Goal: Task Accomplishment & Management: Manage account settings

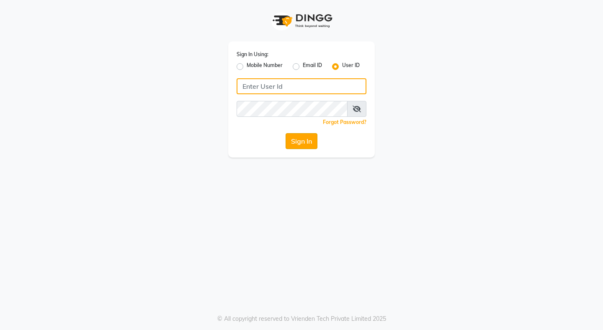
type input "Rimshamakeover123"
click at [305, 144] on button "Sign In" at bounding box center [302, 141] width 32 height 16
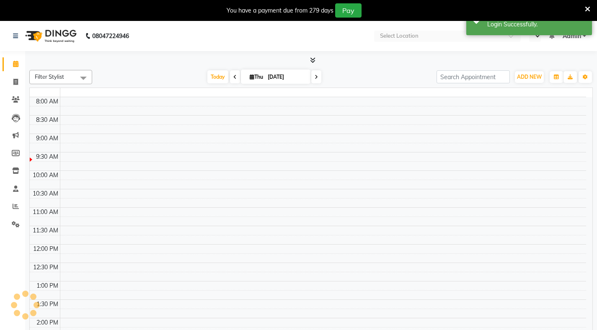
select select "en"
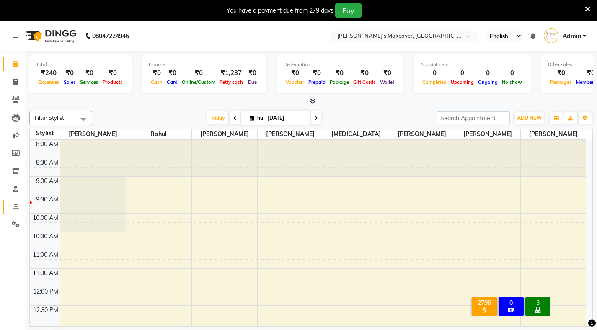
click at [14, 213] on link "Reports" at bounding box center [13, 207] width 20 height 14
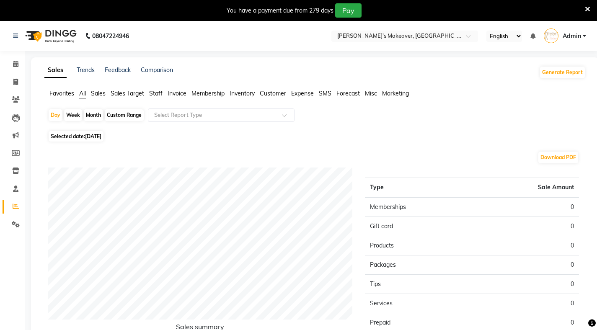
click at [96, 94] on span "Sales" at bounding box center [98, 94] width 15 height 8
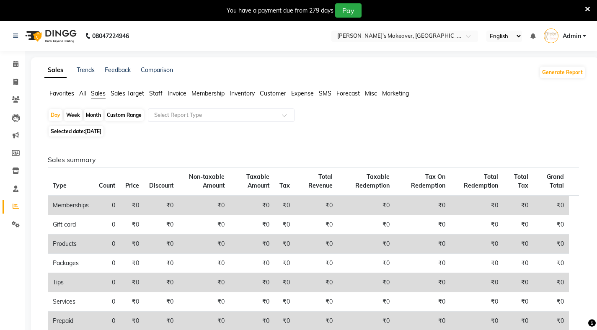
click at [98, 129] on span "[DATE]" at bounding box center [93, 131] width 16 height 6
select select "9"
select select "2025"
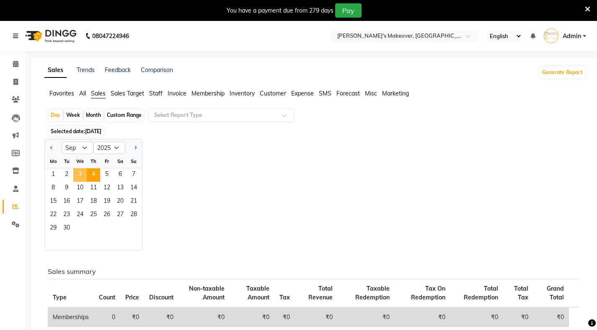
click at [80, 176] on span "3" at bounding box center [79, 174] width 13 height 13
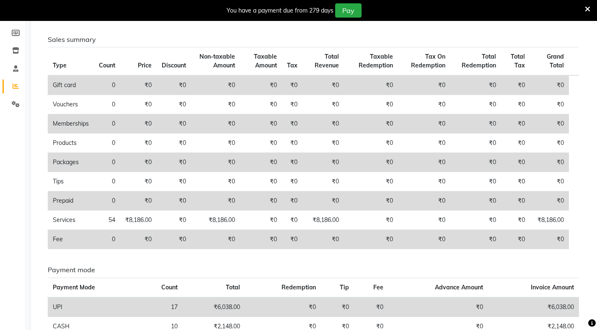
scroll to position [171, 0]
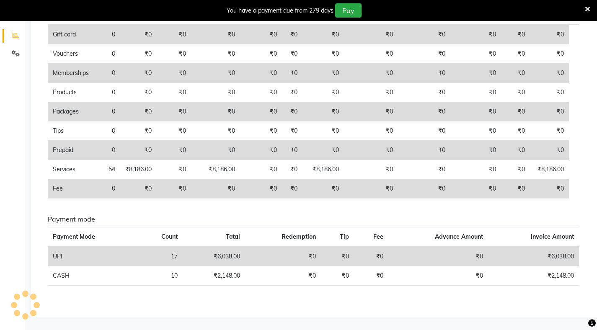
scroll to position [21, 0]
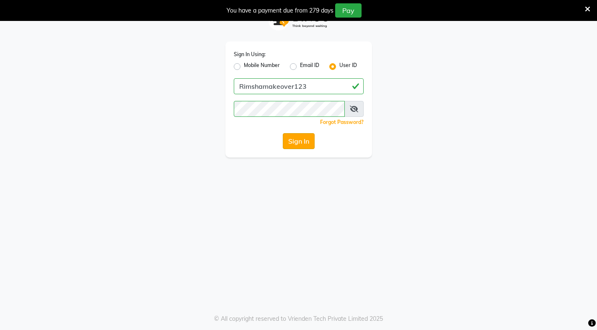
drag, startPoint x: 246, startPoint y: 162, endPoint x: 294, endPoint y: 136, distance: 55.3
click at [294, 136] on button "Sign In" at bounding box center [299, 141] width 32 height 16
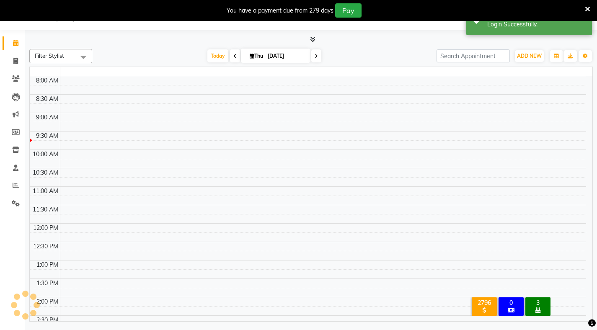
click at [589, 10] on icon at bounding box center [587, 9] width 5 height 8
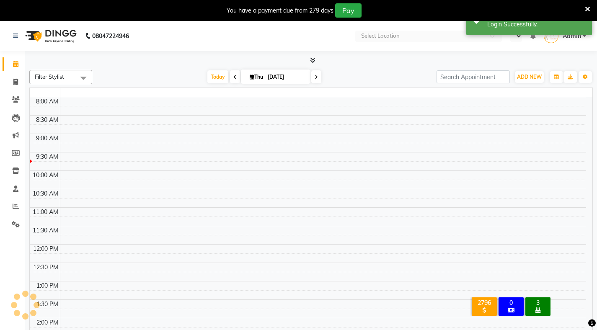
select select "en"
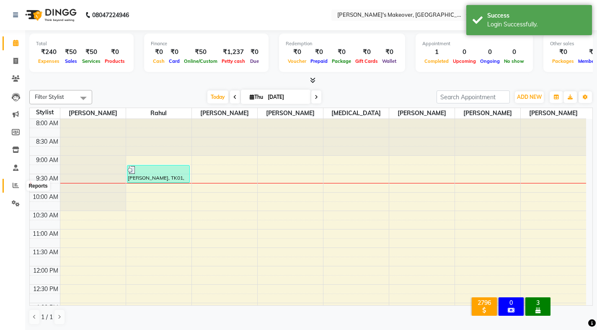
drag, startPoint x: 294, startPoint y: 136, endPoint x: 15, endPoint y: 183, distance: 283.3
click at [15, 183] on icon at bounding box center [16, 185] width 6 height 6
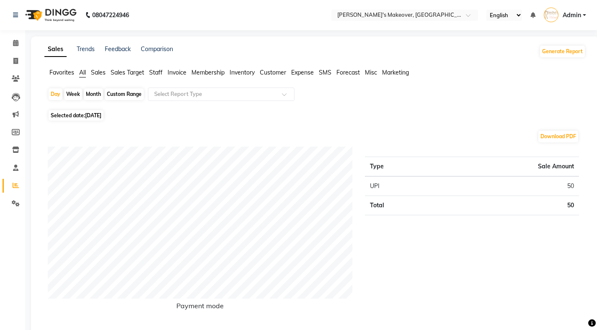
drag, startPoint x: 15, startPoint y: 183, endPoint x: 101, endPoint y: 113, distance: 110.1
click at [101, 113] on span "[DATE]" at bounding box center [93, 115] width 16 height 6
select select "9"
select select "2025"
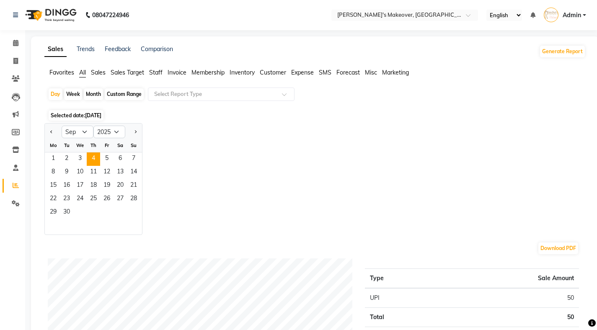
click at [54, 158] on span "1" at bounding box center [52, 158] width 13 height 13
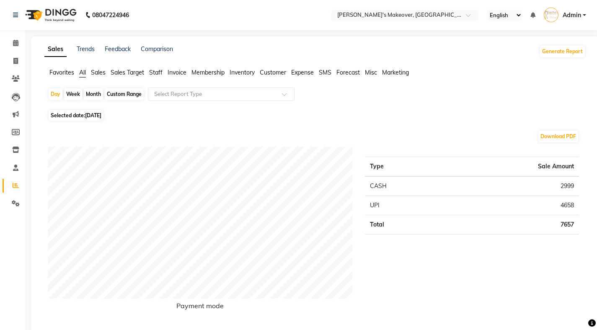
drag, startPoint x: 101, startPoint y: 113, endPoint x: 290, endPoint y: 70, distance: 194.6
click at [290, 70] on ul "Favorites All Sales Sales Target Staff Invoice Membership Inventory Customer Ex…" at bounding box center [314, 72] width 541 height 9
click at [300, 76] on li "Expense" at bounding box center [302, 72] width 23 height 9
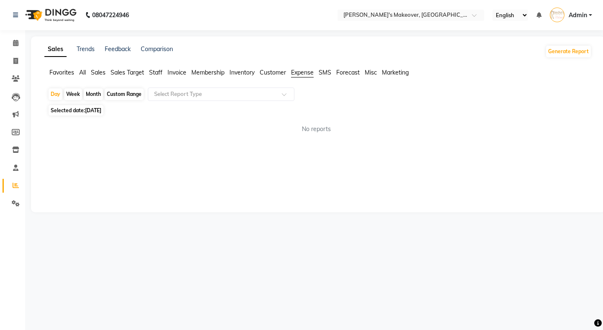
click at [282, 90] on div at bounding box center [221, 94] width 146 height 8
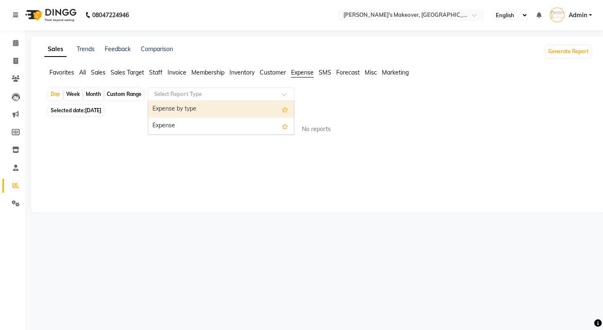
drag, startPoint x: 290, startPoint y: 70, endPoint x: 255, endPoint y: 129, distance: 68.0
click at [255, 129] on div "Expense" at bounding box center [221, 126] width 146 height 17
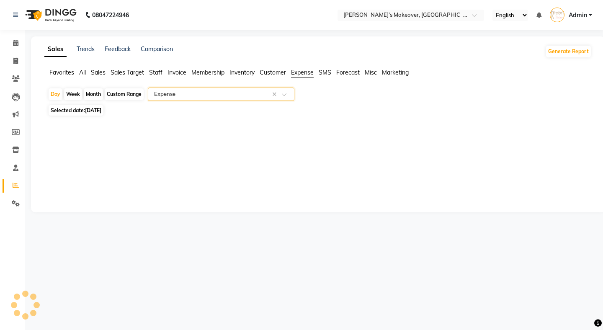
select select "filtered_report"
select select "pdf"
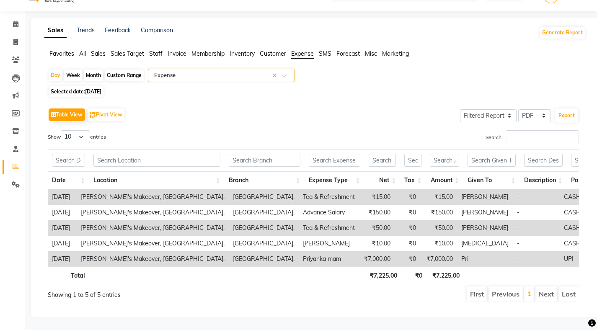
scroll to position [0, 45]
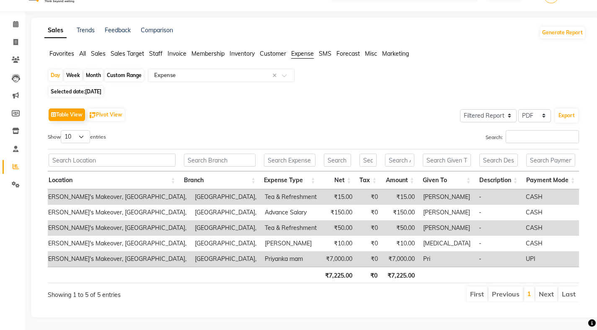
click at [92, 86] on div "Day Week Month Custom Range Select Report Type × Expense × Selected date: [DATE…" at bounding box center [314, 189] width 541 height 240
drag, startPoint x: 255, startPoint y: 129, endPoint x: 96, endPoint y: 83, distance: 165.2
click at [96, 86] on span "Selected date: [DATE]" at bounding box center [76, 91] width 55 height 10
select select "9"
select select "2025"
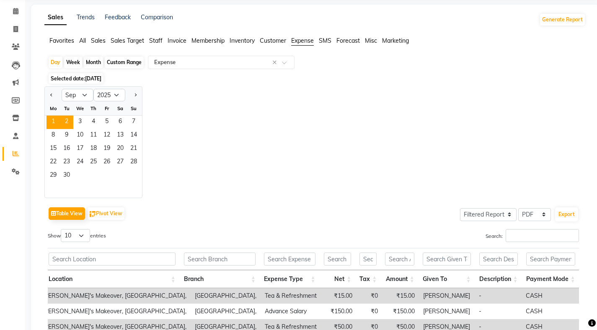
drag, startPoint x: 96, startPoint y: 83, endPoint x: 66, endPoint y: 122, distance: 49.6
click at [66, 122] on span "2" at bounding box center [66, 122] width 13 height 13
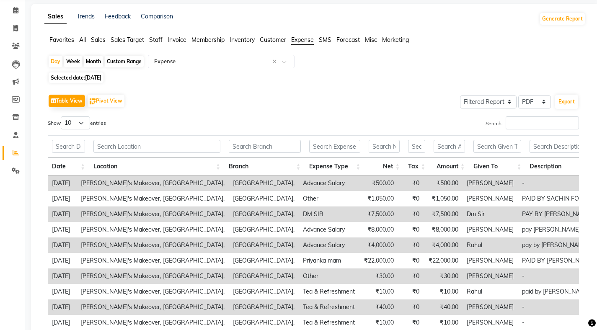
scroll to position [109, 0]
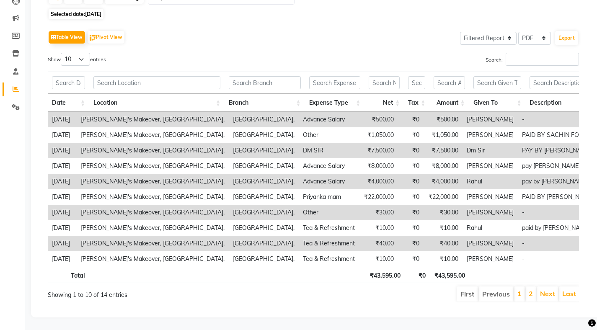
click at [340, 286] on ul "First Previous 1 2 Next Last" at bounding box center [426, 293] width 304 height 15
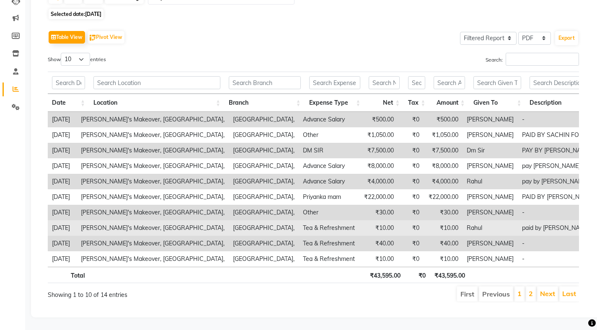
drag, startPoint x: 66, startPoint y: 122, endPoint x: 353, endPoint y: 220, distance: 303.2
click at [353, 220] on td "Tea & Refreshment" at bounding box center [329, 227] width 60 height 15
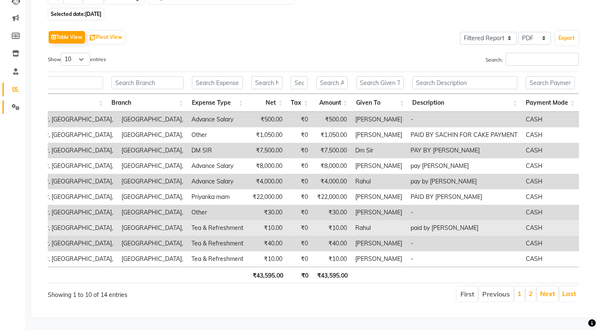
click at [16, 104] on icon at bounding box center [16, 107] width 8 height 6
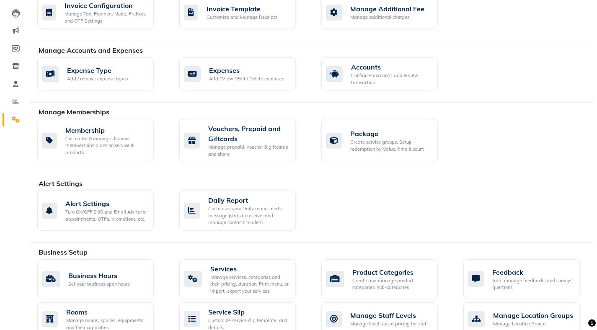
scroll to position [82, 0]
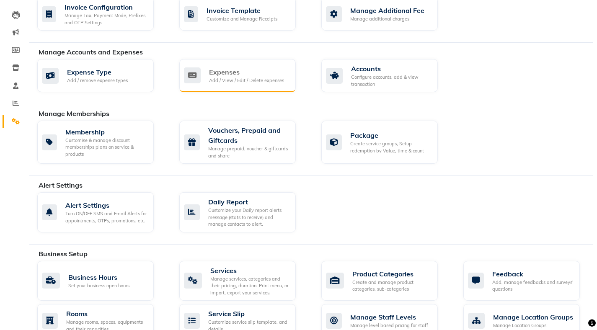
drag, startPoint x: 353, startPoint y: 220, endPoint x: 230, endPoint y: 84, distance: 183.8
click at [230, 84] on div "Expenses Add / View / Edit / Delete expenses" at bounding box center [237, 75] width 116 height 33
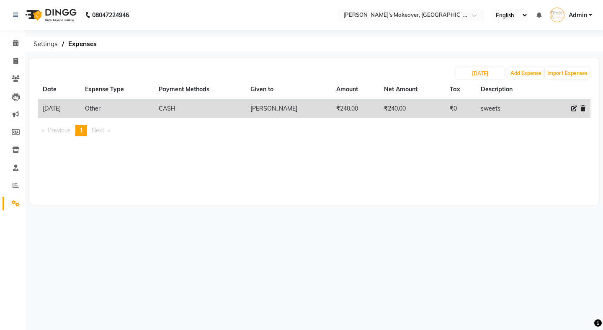
drag, startPoint x: 230, startPoint y: 84, endPoint x: 64, endPoint y: 106, distance: 166.5
click at [64, 106] on td "[DATE]" at bounding box center [59, 108] width 42 height 19
drag, startPoint x: 64, startPoint y: 106, endPoint x: 43, endPoint y: 107, distance: 21.4
click at [43, 107] on td "[DATE]" at bounding box center [59, 108] width 42 height 19
click at [489, 79] on input "[DATE]" at bounding box center [480, 73] width 48 height 12
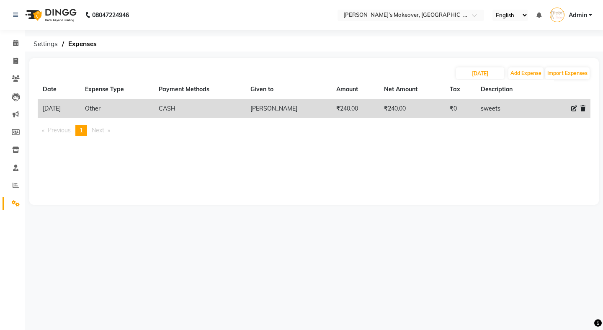
select select "9"
select select "2025"
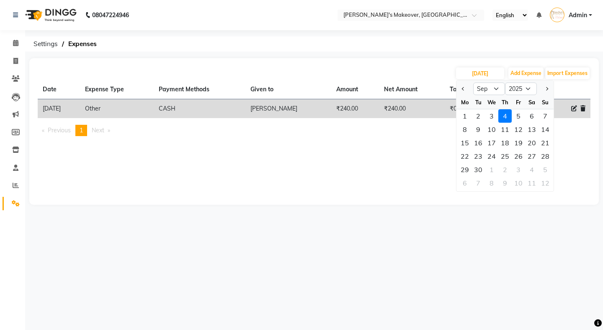
click at [476, 116] on div "2" at bounding box center [478, 115] width 13 height 13
type input "[DATE]"
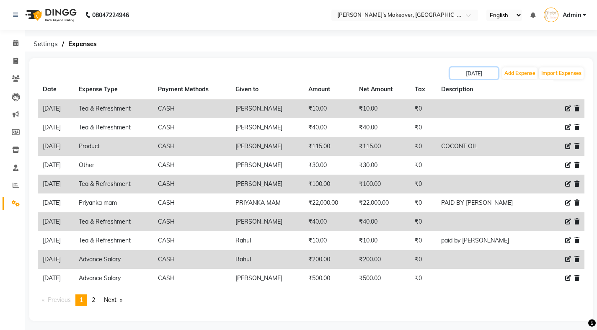
scroll to position [3, 0]
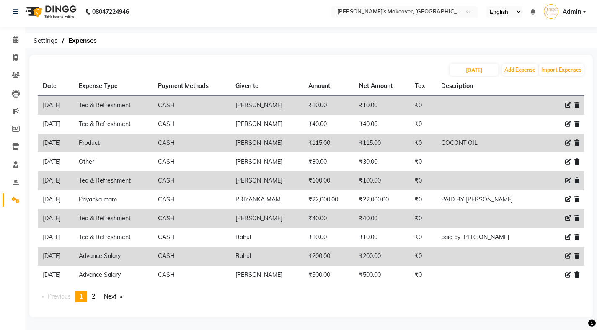
click at [96, 292] on link "page 2" at bounding box center [94, 296] width 12 height 11
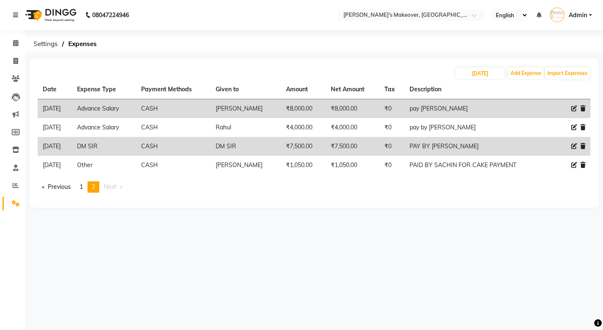
click at [573, 148] on icon at bounding box center [574, 146] width 6 height 6
select select "23332"
select select "1"
select select "7080"
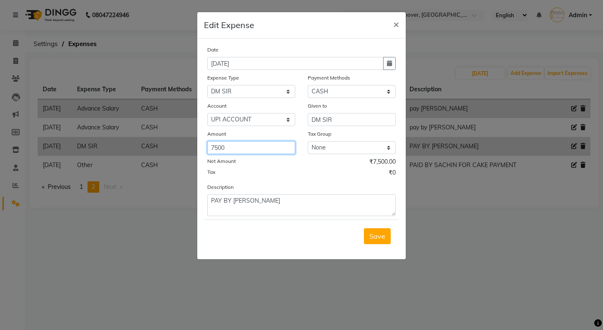
click at [284, 145] on input "7500" at bounding box center [251, 147] width 88 height 13
drag, startPoint x: 43, startPoint y: 107, endPoint x: 325, endPoint y: 97, distance: 282.4
click at [325, 97] on select "Select CASH UPI Coupon PhonePe Points Gift Card Wallet CARD Prepaid Voucher Pac…" at bounding box center [352, 91] width 88 height 13
select select "8"
click at [308, 85] on select "Select CASH UPI Coupon PhonePe Points Gift Card Wallet CARD Prepaid Voucher Pac…" at bounding box center [352, 91] width 88 height 13
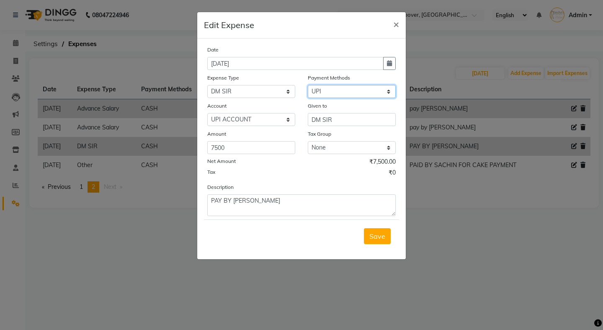
select select "6407"
click at [374, 237] on span "Save" at bounding box center [377, 236] width 16 height 8
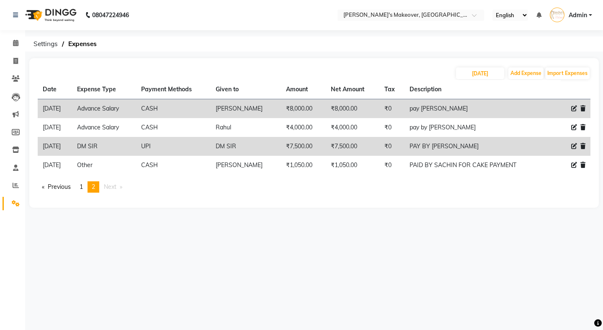
click at [574, 108] on icon at bounding box center [574, 109] width 6 height 6
select select "19380"
select select "1"
select select "7080"
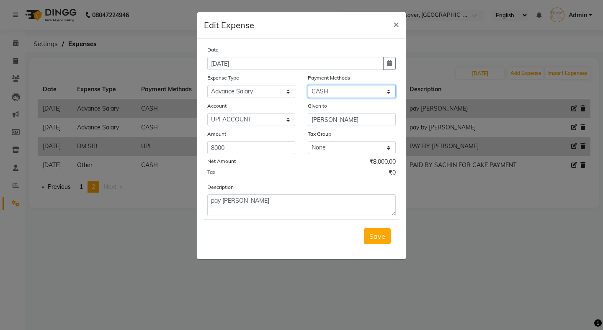
click at [322, 93] on select "Select CASH UPI Coupon PhonePe Points Gift Card Wallet CARD Prepaid Voucher Pac…" at bounding box center [352, 91] width 88 height 13
select select "8"
click at [308, 85] on select "Select CASH UPI Coupon PhonePe Points Gift Card Wallet CARD Prepaid Voucher Pac…" at bounding box center [352, 91] width 88 height 13
select select "6407"
click at [380, 238] on span "Save" at bounding box center [377, 236] width 16 height 8
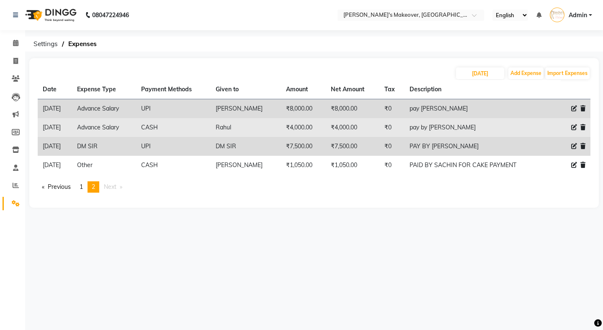
click at [572, 129] on icon at bounding box center [574, 127] width 6 height 6
select select "19380"
select select "1"
select select "7080"
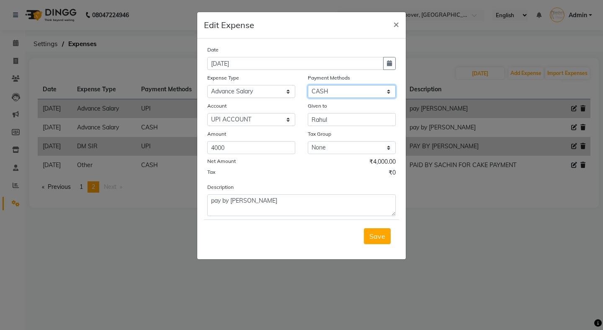
click at [318, 92] on select "Select CASH UPI Coupon PhonePe Points Gift Card Wallet CARD Prepaid Voucher Pac…" at bounding box center [352, 91] width 88 height 13
select select "8"
click at [308, 85] on select "Select CASH UPI Coupon PhonePe Points Gift Card Wallet CARD Prepaid Voucher Pac…" at bounding box center [352, 91] width 88 height 13
select select "6407"
click at [373, 240] on span "Save" at bounding box center [377, 236] width 16 height 8
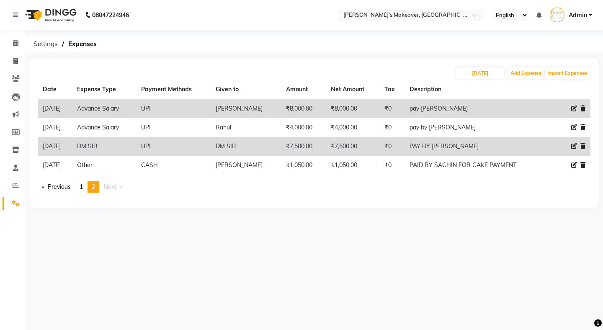
click at [573, 107] on icon at bounding box center [574, 109] width 6 height 6
select select "19380"
select select "8"
select select "6407"
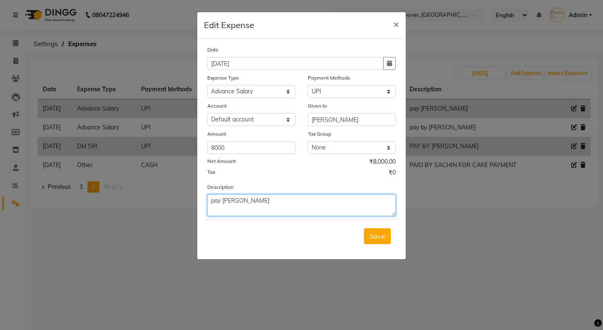
drag, startPoint x: 261, startPoint y: 203, endPoint x: 222, endPoint y: 202, distance: 39.0
click at [222, 202] on textarea "pay [PERSON_NAME]" at bounding box center [301, 205] width 188 height 22
click at [220, 204] on textarea "pay ATM" at bounding box center [301, 205] width 188 height 22
type textarea "pay BY ATM"
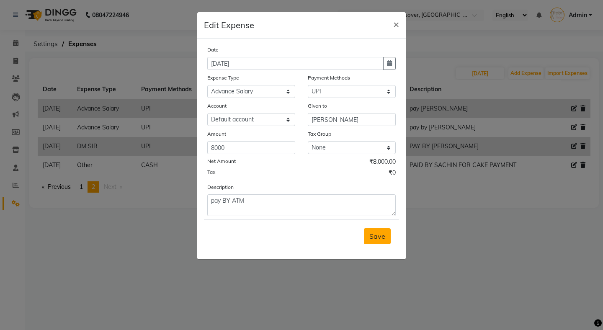
click at [367, 235] on button "Save" at bounding box center [377, 236] width 27 height 16
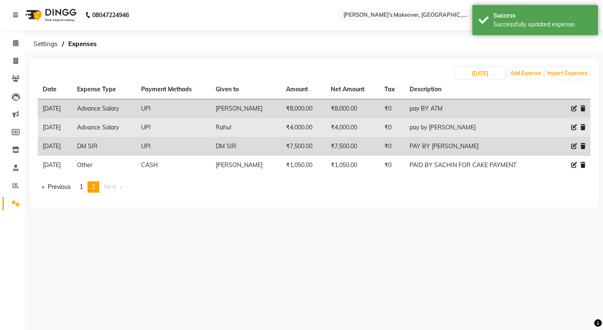
click at [575, 127] on icon at bounding box center [574, 127] width 6 height 6
select select "19380"
select select "8"
select select "6407"
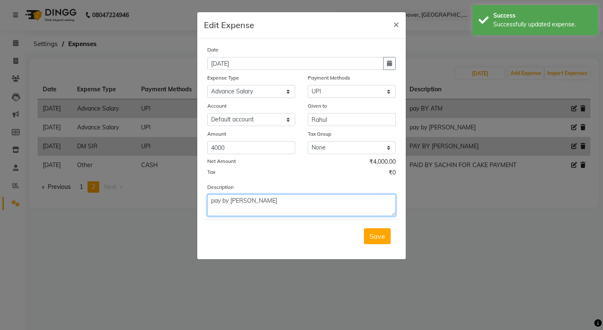
drag, startPoint x: 274, startPoint y: 201, endPoint x: 230, endPoint y: 201, distance: 44.8
click at [230, 201] on textarea "pay by [PERSON_NAME]" at bounding box center [301, 205] width 188 height 22
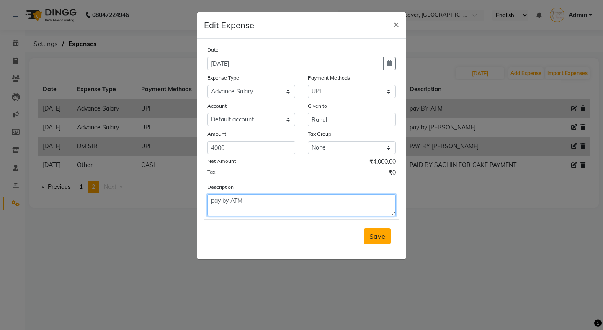
type textarea "pay by ATM"
click at [387, 235] on button "Save" at bounding box center [377, 236] width 27 height 16
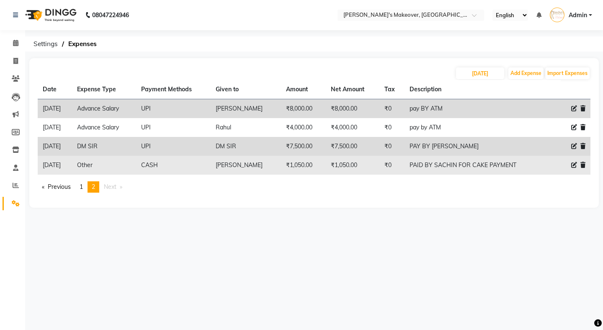
click at [576, 165] on icon at bounding box center [574, 165] width 6 height 6
select select "19374"
select select "1"
select select "6406"
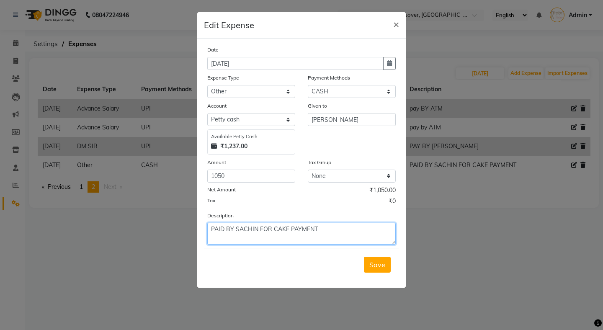
click at [328, 230] on textarea "PAID BY SACHIN FOR CAKE PAYMENT" at bounding box center [301, 234] width 188 height 22
click at [415, 210] on ngb-modal-window "Edit Expense × Date [DATE] Expense Type Select Advance Salary Baba Bank Service…" at bounding box center [301, 165] width 603 height 330
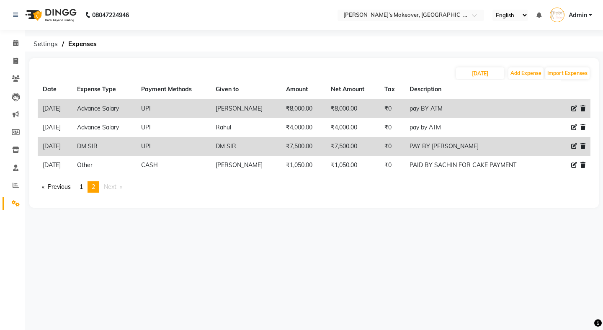
click at [576, 141] on td at bounding box center [576, 146] width 30 height 19
click at [576, 143] on icon at bounding box center [574, 146] width 6 height 6
select select "23332"
select select "8"
select select "6407"
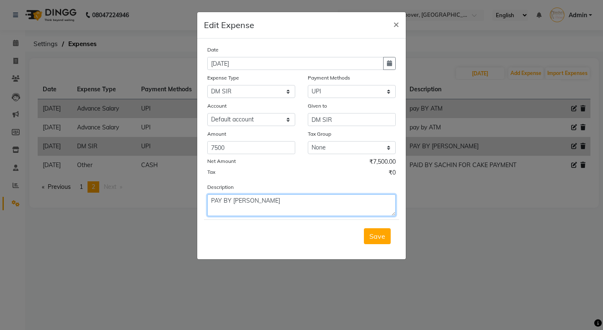
drag, startPoint x: 281, startPoint y: 202, endPoint x: 190, endPoint y: 202, distance: 90.9
click at [190, 202] on ngb-modal-window "Edit Expense × Date [DATE] Expense Type Select Advance Salary Baba Bank Service…" at bounding box center [301, 165] width 603 height 330
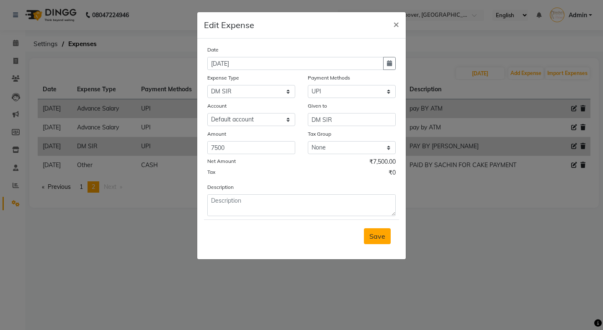
click at [385, 236] on span "Save" at bounding box center [377, 236] width 16 height 8
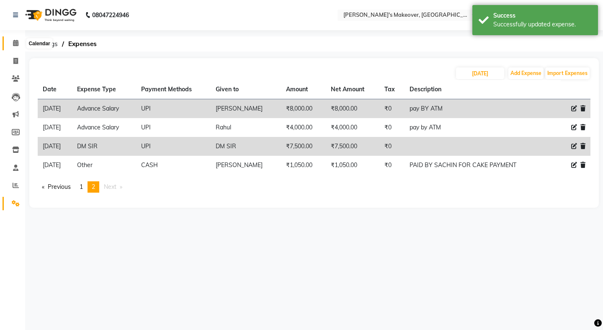
click at [17, 42] on icon at bounding box center [15, 43] width 5 height 6
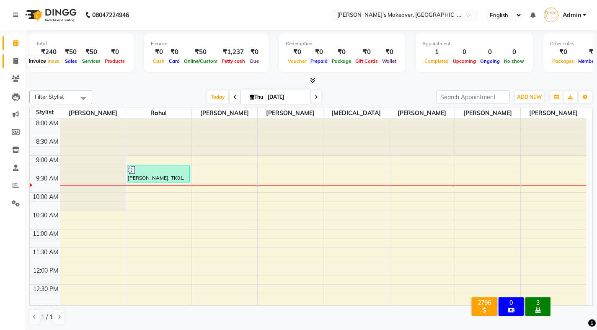
click at [19, 61] on span at bounding box center [15, 62] width 15 height 10
select select "service"
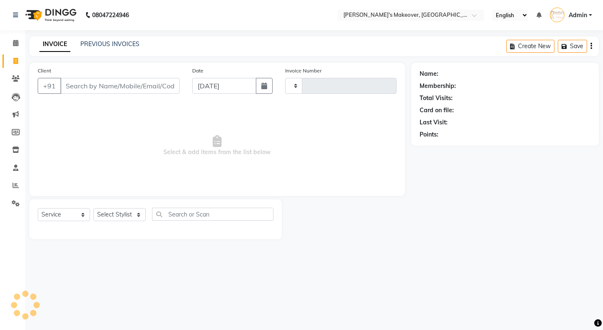
type input "4131"
select select "7317"
click at [18, 35] on li "Calendar" at bounding box center [12, 43] width 25 height 18
click at [18, 41] on span at bounding box center [15, 44] width 15 height 10
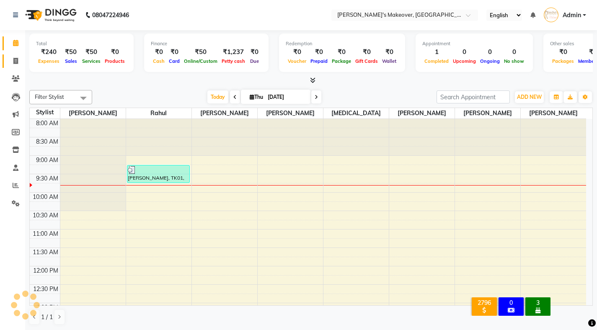
click at [15, 67] on link "Invoice" at bounding box center [13, 61] width 20 height 14
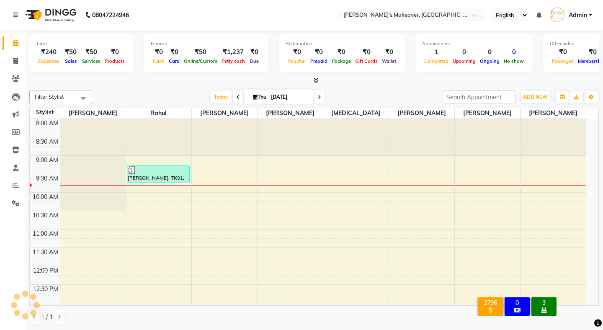
select select "service"
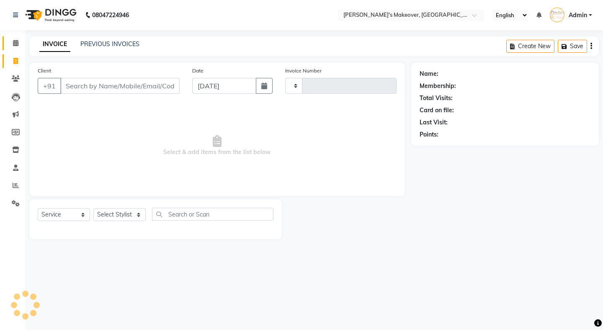
click at [15, 36] on link "Calendar" at bounding box center [13, 43] width 20 height 14
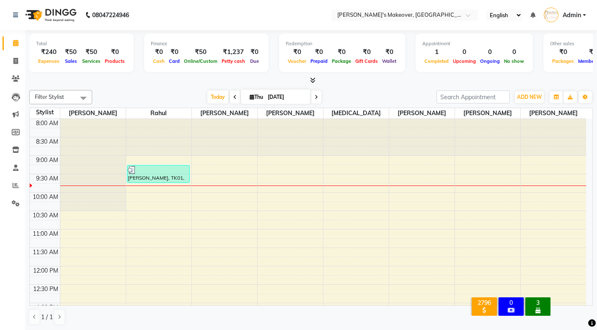
click at [314, 82] on icon at bounding box center [312, 80] width 5 height 6
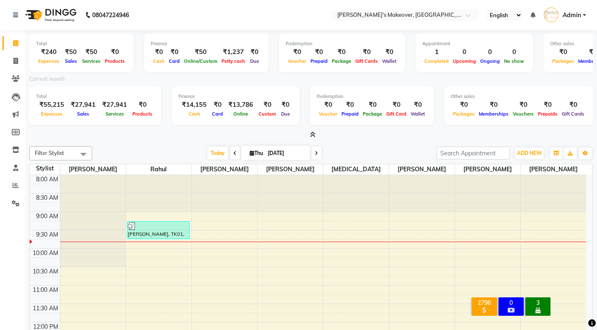
click at [314, 83] on div "Current month" at bounding box center [311, 81] width 576 height 12
click at [310, 137] on icon at bounding box center [312, 135] width 5 height 6
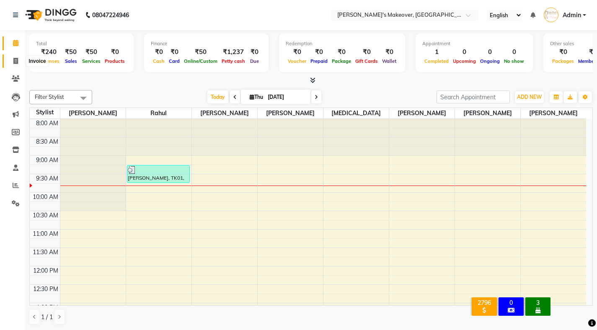
click at [18, 61] on span at bounding box center [15, 62] width 15 height 10
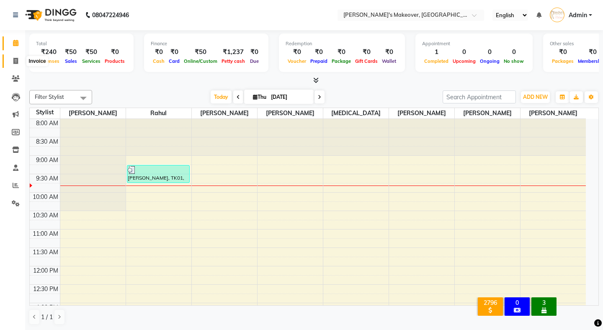
select select "service"
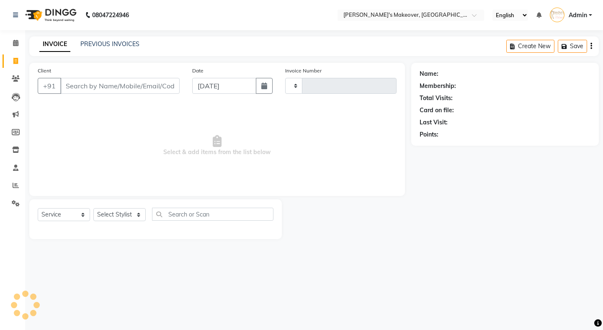
type input "4131"
select select "7317"
click at [18, 51] on li "Calendar" at bounding box center [12, 43] width 25 height 18
click at [18, 48] on span at bounding box center [15, 44] width 15 height 10
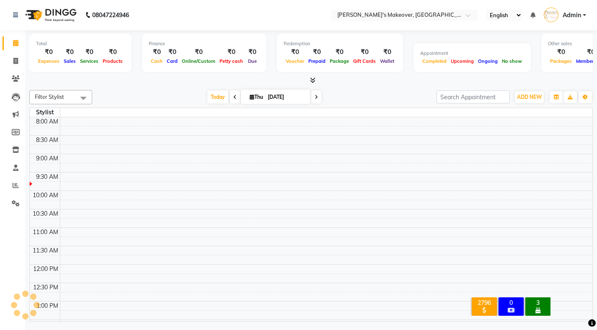
scroll to position [37, 0]
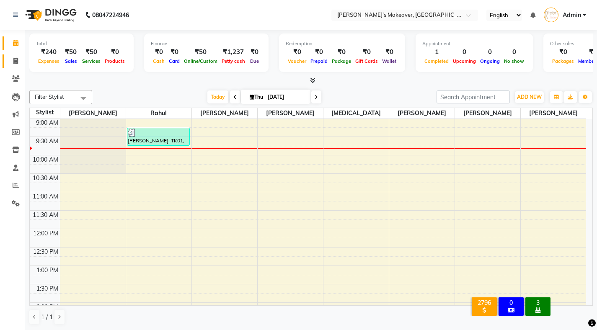
click at [22, 61] on span at bounding box center [15, 62] width 15 height 10
select select "service"
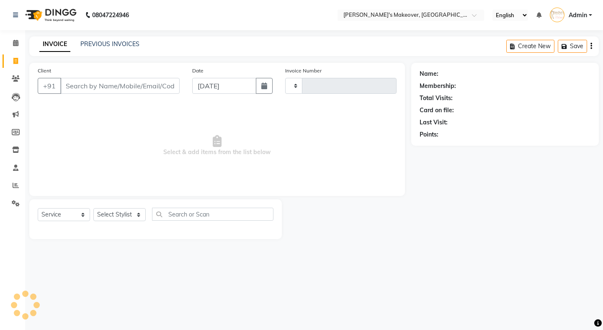
type input "4131"
select select "7317"
click at [16, 185] on icon at bounding box center [16, 185] width 6 height 6
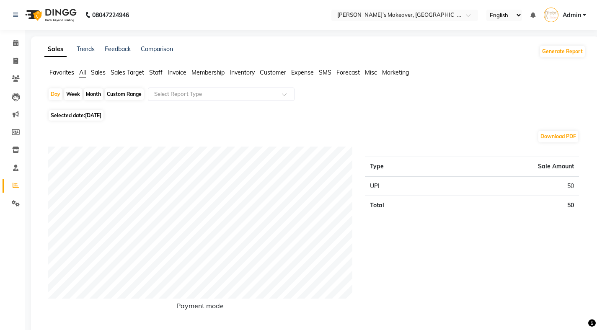
click at [94, 116] on span "[DATE]" at bounding box center [93, 115] width 16 height 6
select select "9"
select select "2025"
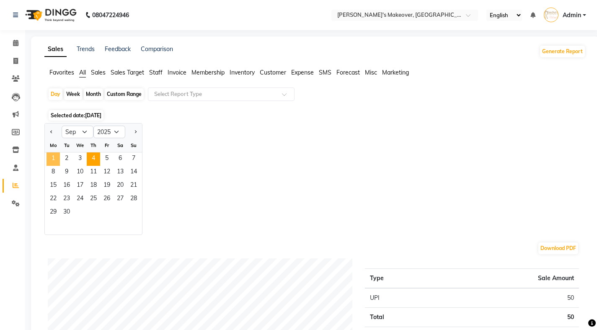
click at [58, 157] on span "1" at bounding box center [52, 158] width 13 height 13
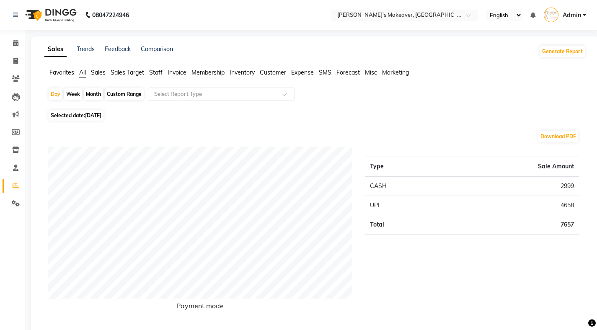
click at [307, 77] on ul "Favorites All Sales Sales Target Staff Invoice Membership Inventory Customer Ex…" at bounding box center [314, 72] width 541 height 9
click at [302, 73] on span "Expense" at bounding box center [302, 73] width 23 height 8
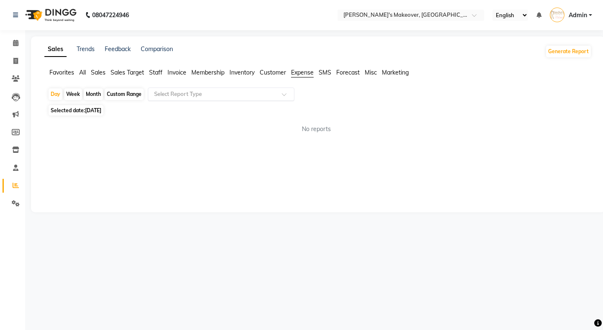
click at [273, 90] on div "Select Report Type" at bounding box center [221, 94] width 147 height 13
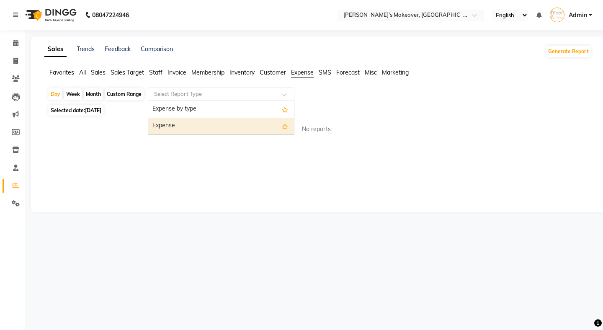
click at [266, 130] on div "Expense" at bounding box center [221, 126] width 146 height 17
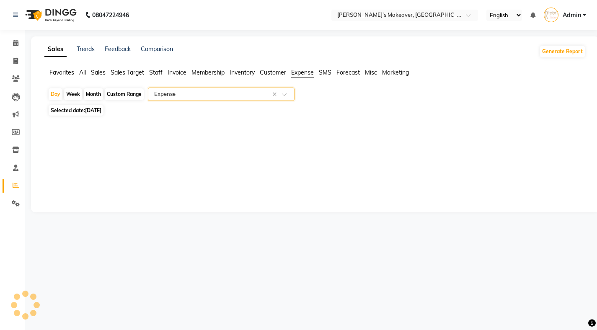
select select "filtered_report"
select select "pdf"
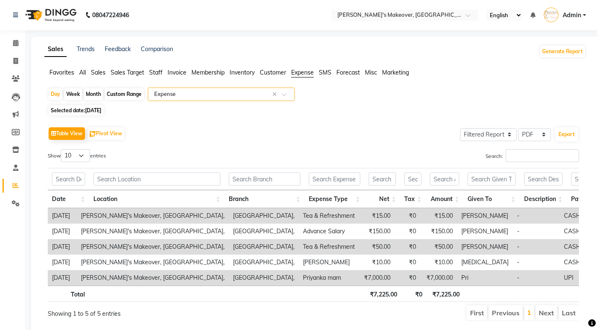
click at [101, 110] on span "[DATE]" at bounding box center [93, 110] width 16 height 6
select select "9"
select select "2025"
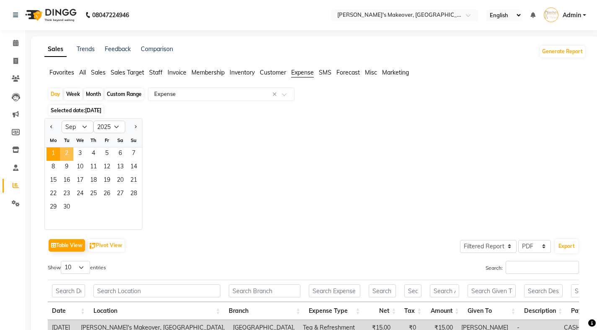
click at [65, 152] on span "2" at bounding box center [66, 153] width 13 height 13
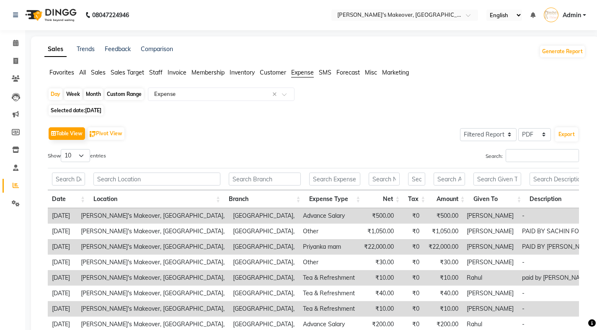
click at [100, 111] on span "[DATE]" at bounding box center [93, 110] width 16 height 6
select select "9"
select select "2025"
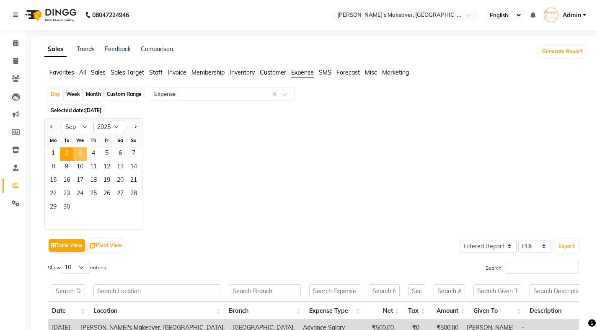
click at [73, 157] on span "2" at bounding box center [66, 153] width 13 height 13
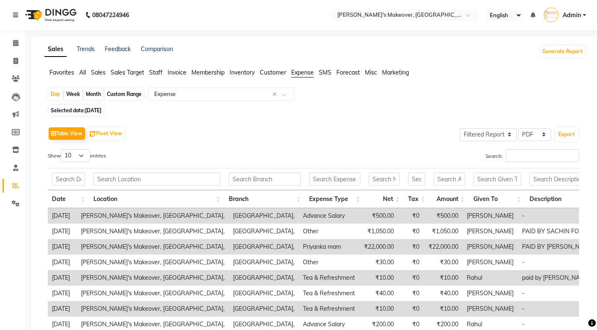
click at [101, 113] on span "[DATE]" at bounding box center [93, 110] width 16 height 6
select select "9"
select select "2025"
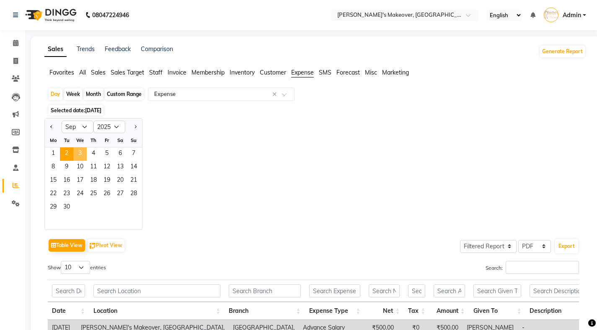
click at [84, 152] on span "3" at bounding box center [79, 153] width 13 height 13
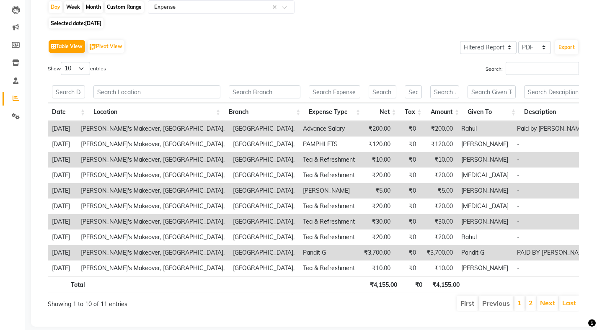
scroll to position [0, 70]
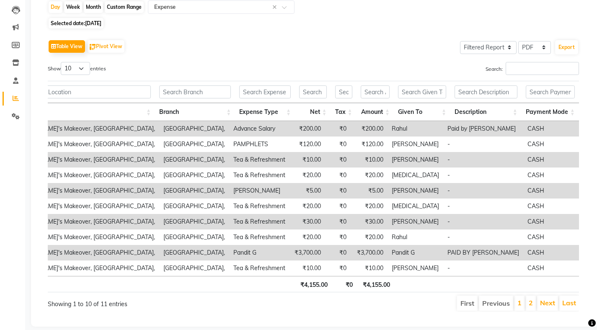
click at [523, 311] on li "1" at bounding box center [519, 303] width 10 height 15
click at [103, 20] on span "Selected date: [DATE]" at bounding box center [76, 23] width 55 height 10
select select "9"
select select "2025"
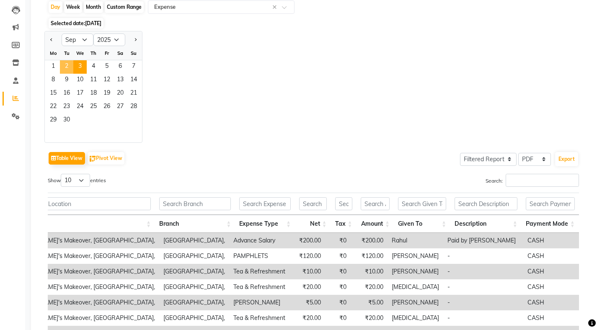
click at [68, 69] on span "2" at bounding box center [66, 66] width 13 height 13
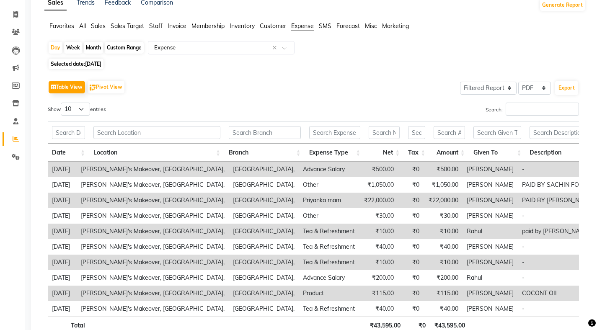
scroll to position [109, 0]
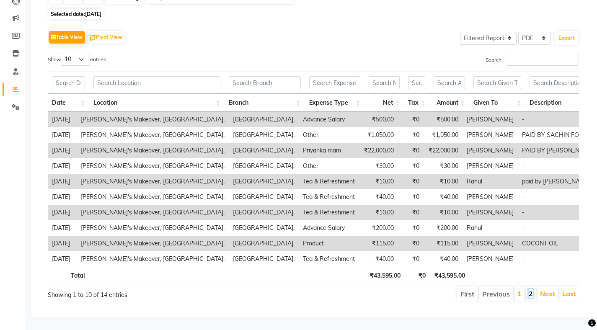
click at [531, 291] on link "2" at bounding box center [531, 293] width 4 height 8
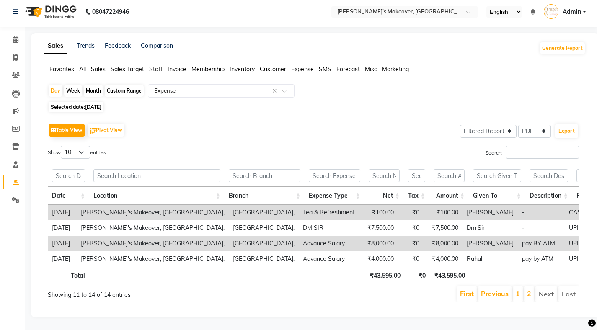
click at [101, 104] on span "[DATE]" at bounding box center [93, 107] width 16 height 6
select select "9"
select select "2025"
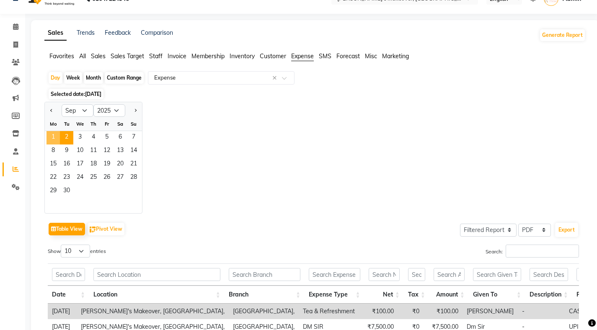
click at [58, 134] on span "1" at bounding box center [52, 137] width 13 height 13
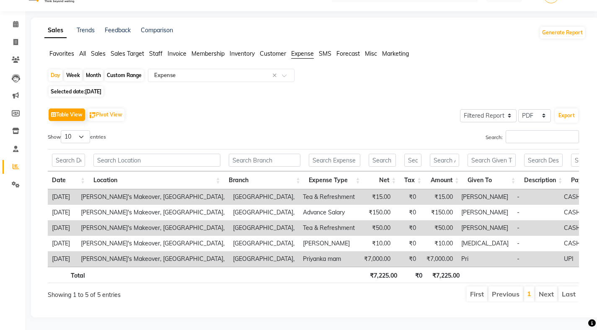
scroll to position [0, 45]
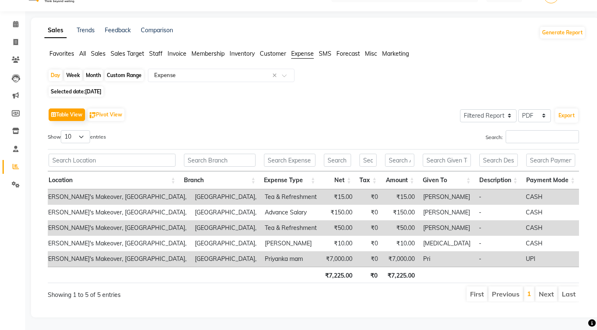
click at [92, 86] on span "Selected date: [DATE]" at bounding box center [76, 91] width 55 height 10
select select "9"
select select "2025"
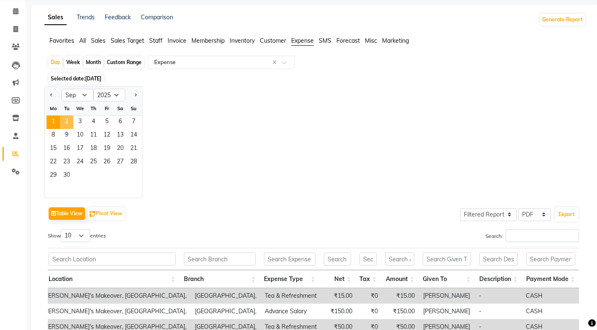
click at [68, 117] on span "2" at bounding box center [66, 122] width 13 height 13
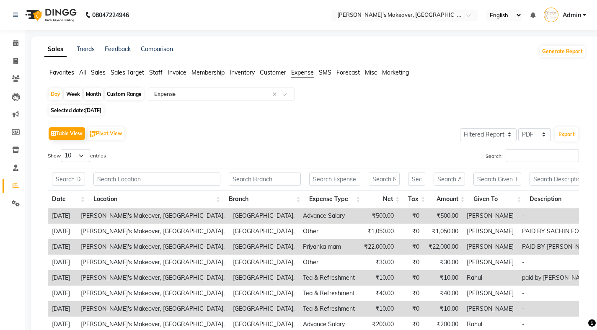
scroll to position [109, 0]
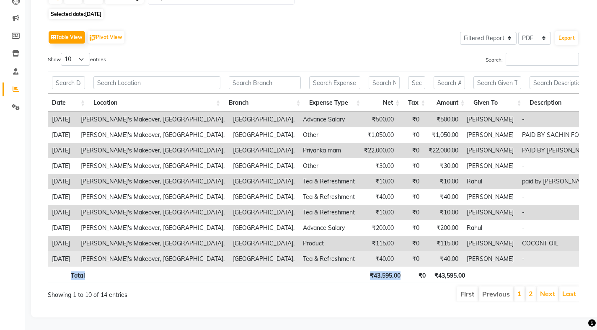
drag, startPoint x: 422, startPoint y: 261, endPoint x: 554, endPoint y: 252, distance: 132.7
click at [555, 252] on div "Date Location Branch Expense Type Net Tax Amount Given To Description Payment M…" at bounding box center [313, 177] width 531 height 217
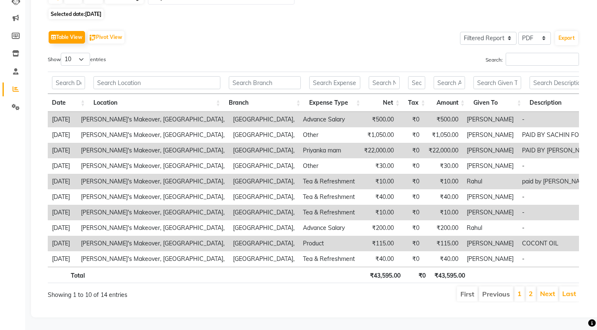
click at [442, 267] on th "₹43,595.00" at bounding box center [449, 275] width 39 height 16
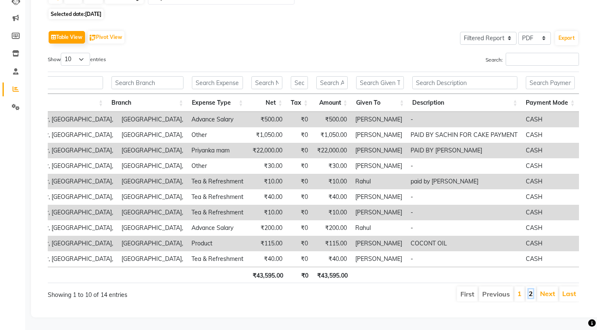
click at [530, 290] on link "2" at bounding box center [531, 293] width 4 height 8
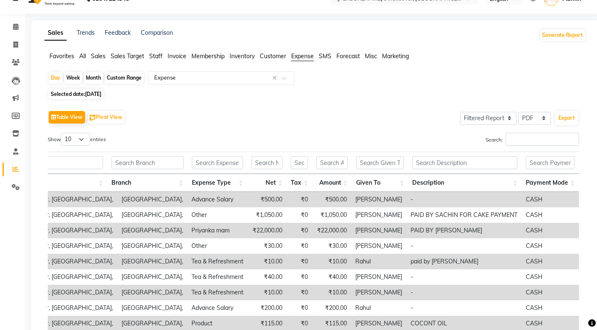
scroll to position [0, 51]
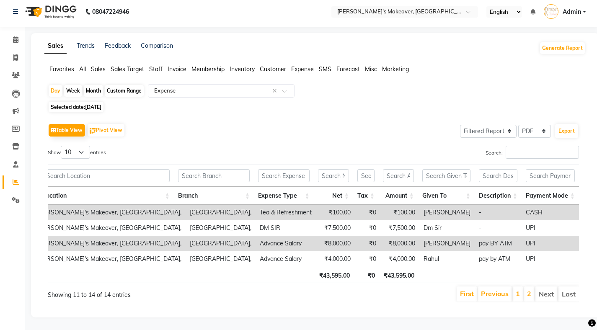
click at [75, 102] on span "Selected date: [DATE]" at bounding box center [76, 107] width 55 height 10
select select "9"
select select "2025"
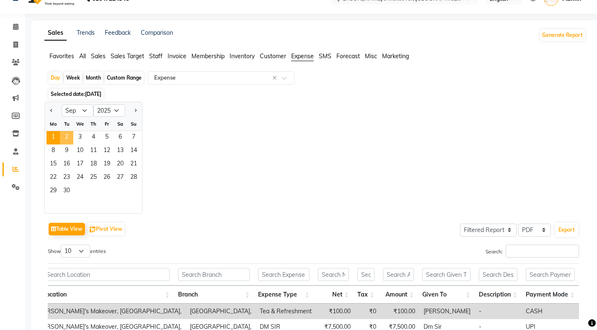
click at [54, 137] on span "1" at bounding box center [52, 137] width 13 height 13
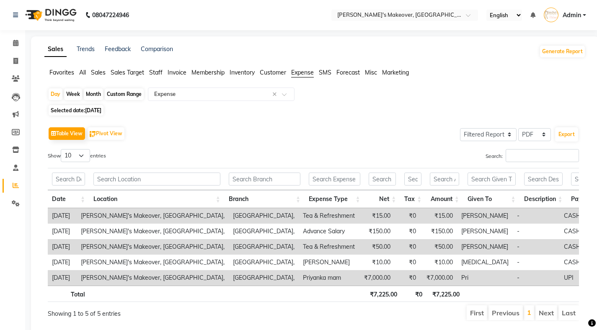
scroll to position [32, 0]
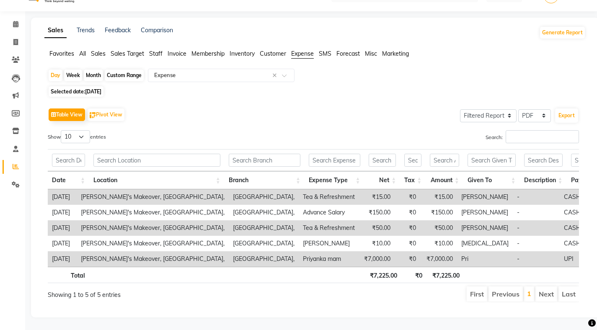
click at [92, 86] on span "Selected date: [DATE]" at bounding box center [76, 91] width 55 height 10
select select "9"
select select "2025"
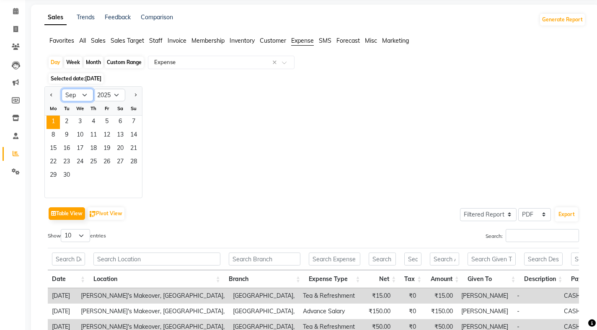
click at [74, 100] on select "Jan Feb Mar Apr May Jun [DATE] Aug Sep Oct Nov Dec" at bounding box center [78, 95] width 32 height 13
select select "8"
click at [62, 89] on select "Jan Feb Mar Apr May Jun [DATE] Aug Sep Oct Nov Dec" at bounding box center [78, 95] width 32 height 13
click at [133, 175] on span "31" at bounding box center [133, 175] width 13 height 13
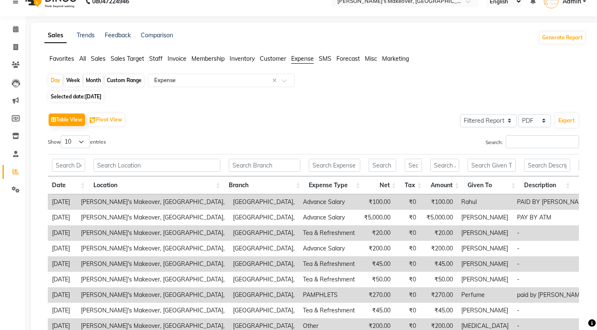
scroll to position [0, 0]
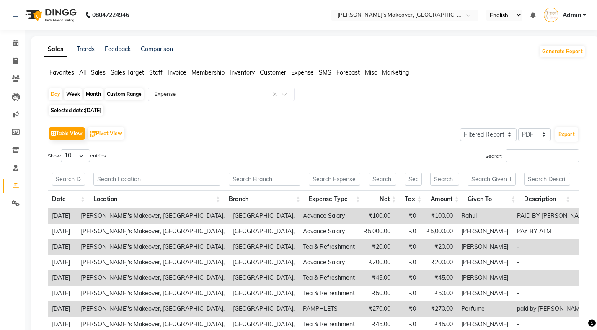
click at [101, 110] on span "[DATE]" at bounding box center [93, 110] width 16 height 6
select select "8"
select select "2025"
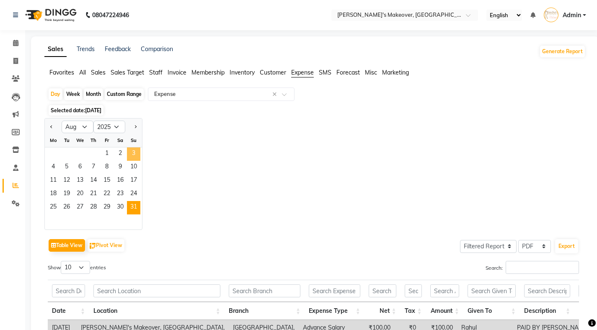
click at [128, 153] on span "3" at bounding box center [133, 153] width 13 height 13
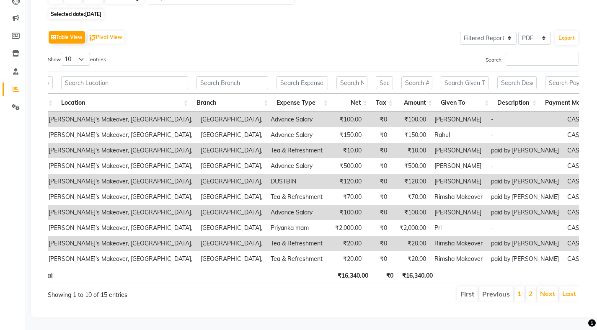
scroll to position [0, 52]
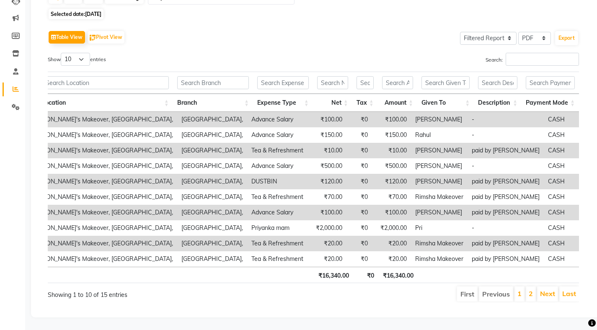
click at [527, 289] on li "2" at bounding box center [531, 293] width 10 height 15
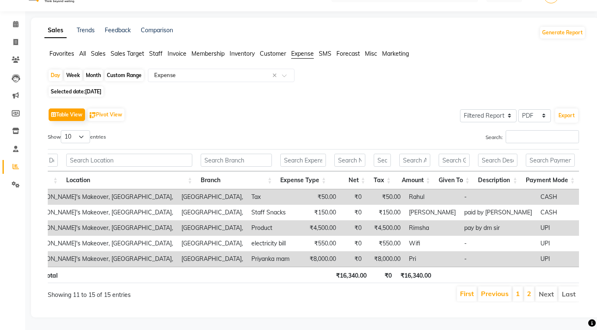
scroll to position [0, 27]
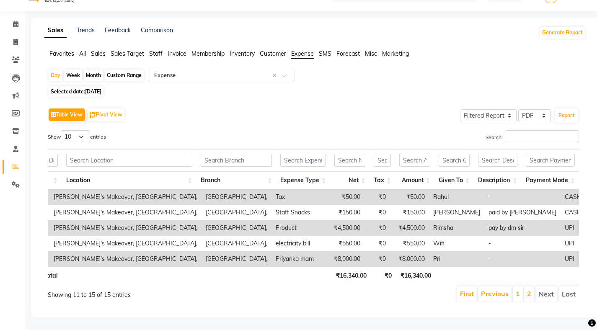
click at [101, 88] on span "[DATE]" at bounding box center [93, 91] width 16 height 6
select select "8"
select select "2025"
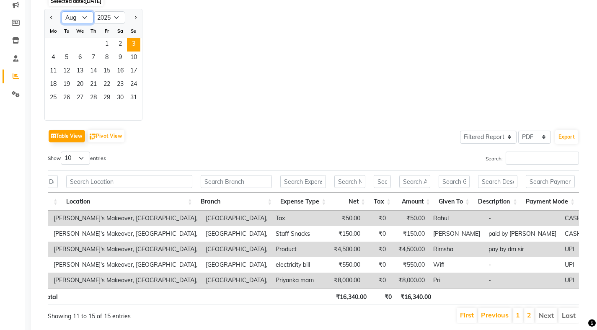
click at [85, 18] on select "Jan Feb Mar Apr May Jun [DATE] Aug Sep Oct Nov Dec" at bounding box center [78, 17] width 32 height 13
select select "9"
click at [62, 11] on select "Jan Feb Mar Apr May Jun [DATE] Aug Sep Oct Nov Dec" at bounding box center [78, 17] width 32 height 13
click at [81, 46] on span "3" at bounding box center [79, 44] width 13 height 13
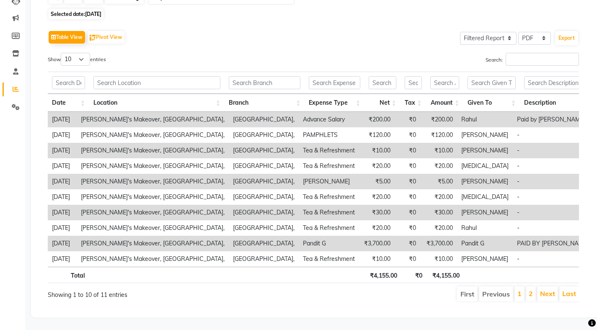
scroll to position [0, 70]
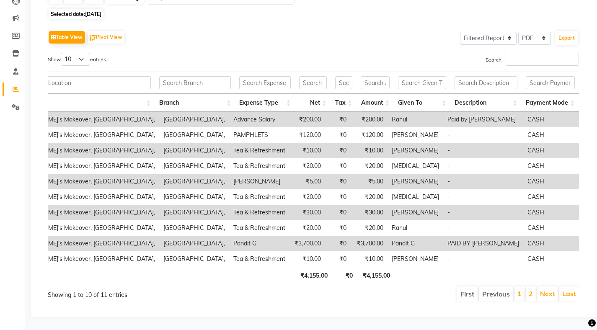
click at [534, 289] on li "2" at bounding box center [531, 293] width 10 height 15
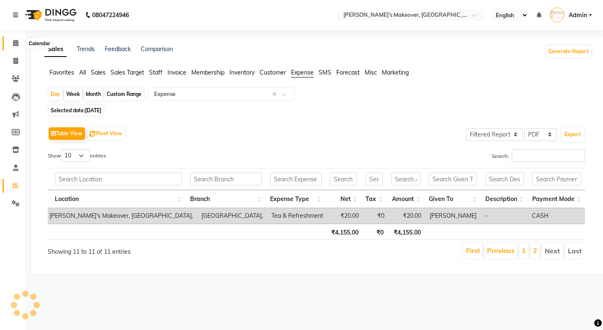
click at [18, 41] on icon at bounding box center [15, 43] width 5 height 6
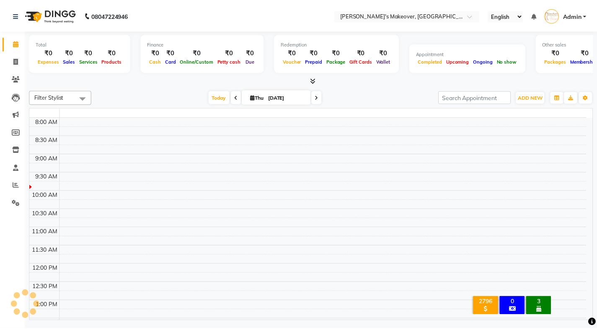
scroll to position [37, 0]
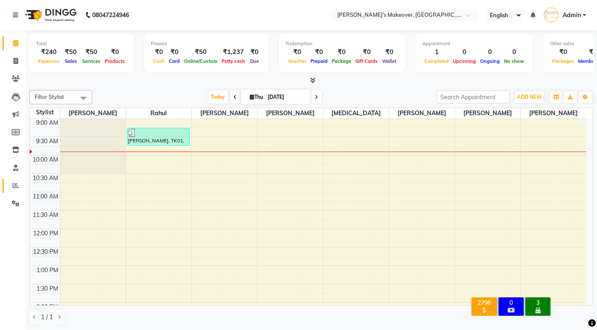
click at [13, 179] on link "Reports" at bounding box center [13, 186] width 20 height 14
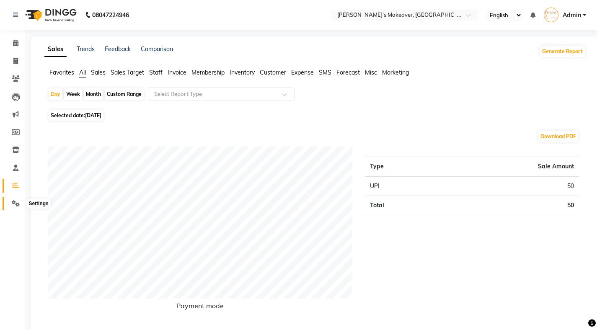
click at [21, 207] on span at bounding box center [15, 204] width 15 height 10
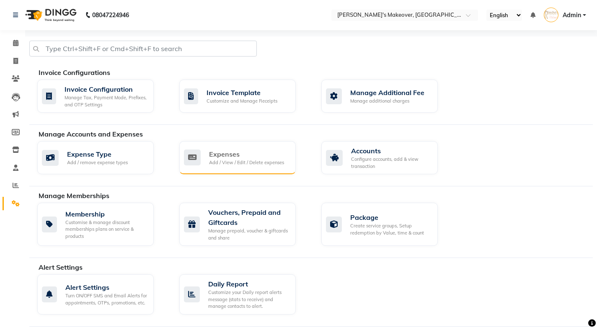
click at [229, 153] on div "Expenses" at bounding box center [246, 154] width 75 height 10
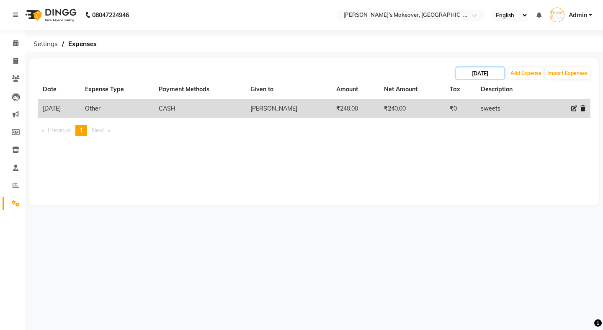
click at [485, 68] on input "[DATE]" at bounding box center [480, 73] width 48 height 12
select select "9"
select select "2025"
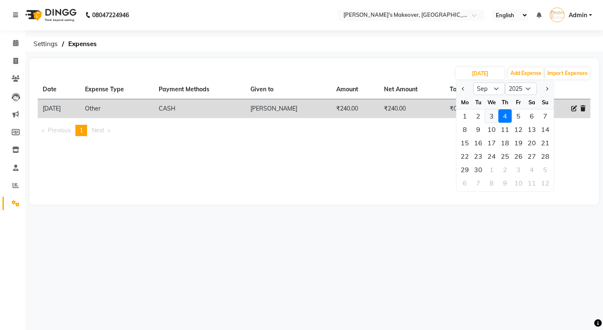
click at [490, 110] on div "3" at bounding box center [491, 115] width 13 height 13
type input "[DATE]"
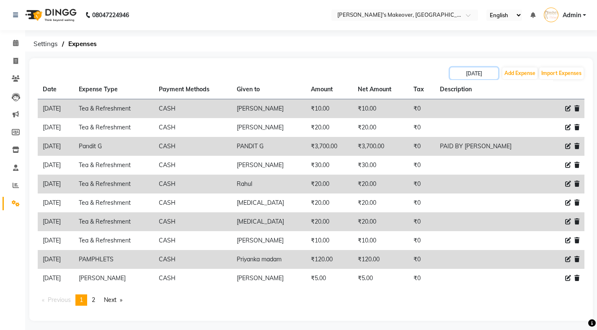
scroll to position [3, 0]
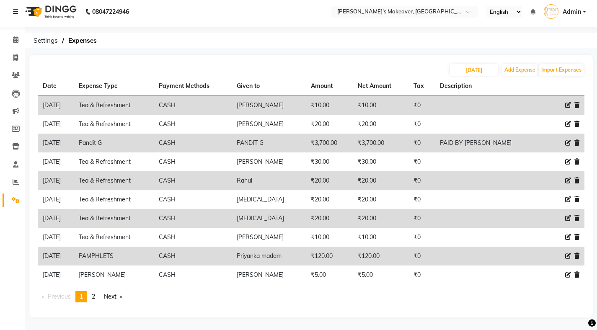
click at [567, 141] on icon at bounding box center [568, 143] width 6 height 6
select select "22839"
select select "1"
select select "7080"
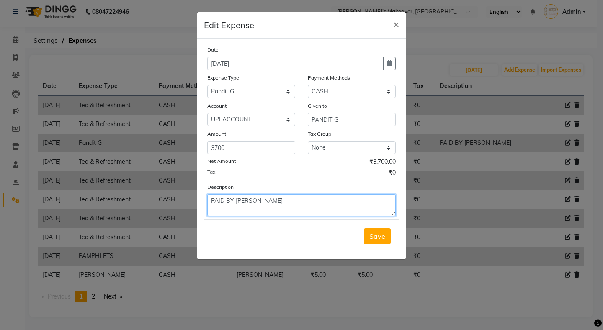
drag, startPoint x: 319, startPoint y: 205, endPoint x: 181, endPoint y: 190, distance: 138.7
click at [181, 190] on ngb-modal-window "Edit Expense × Date [DATE] Expense Type Select Advance Salary Baba Bank Service…" at bounding box center [301, 165] width 603 height 330
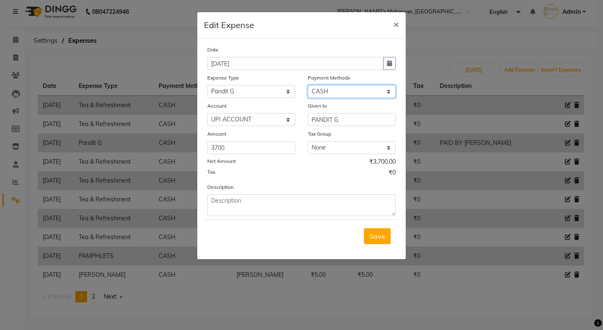
click at [354, 97] on select "Select CASH UPI Coupon PhonePe Points Gift Card Wallet CARD Prepaid Voucher Pac…" at bounding box center [352, 91] width 88 height 13
select select "8"
click at [308, 85] on select "Select CASH UPI Coupon PhonePe Points Gift Card Wallet CARD Prepaid Voucher Pac…" at bounding box center [352, 91] width 88 height 13
select select "6407"
click at [379, 240] on span "Save" at bounding box center [377, 236] width 16 height 8
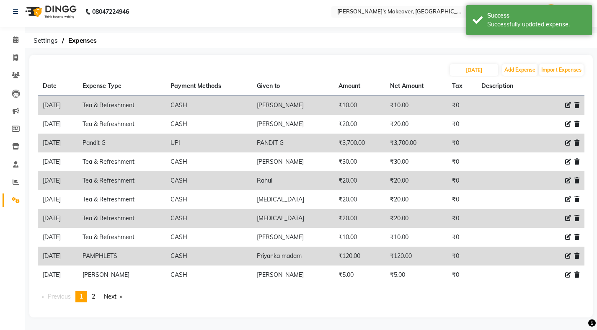
click at [23, 39] on li "Calendar" at bounding box center [12, 40] width 25 height 18
click at [19, 40] on span at bounding box center [15, 40] width 15 height 10
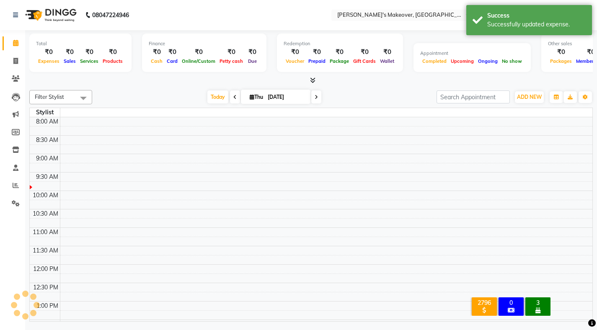
scroll to position [37, 0]
